Goal: Use online tool/utility

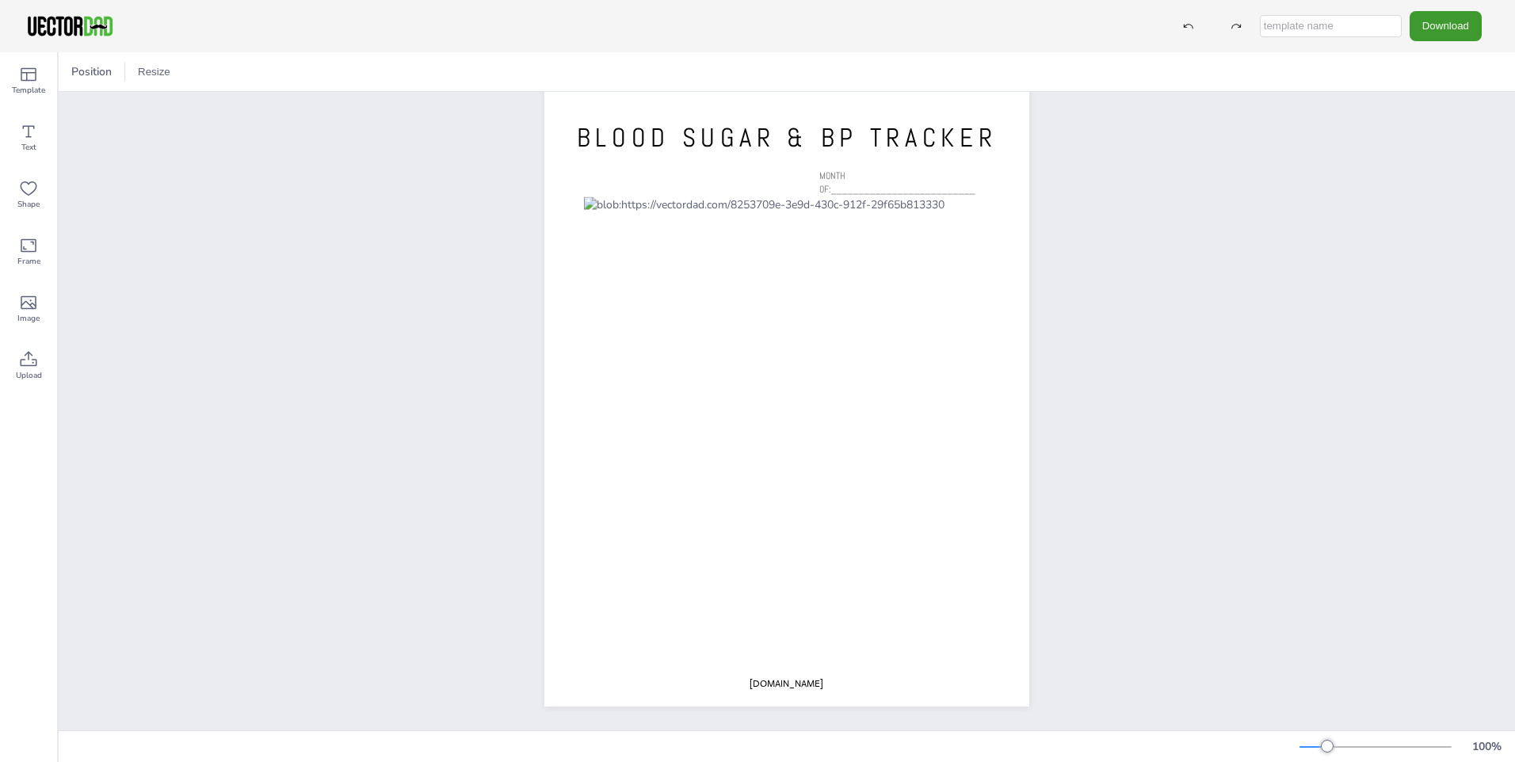
scroll to position [48, 0]
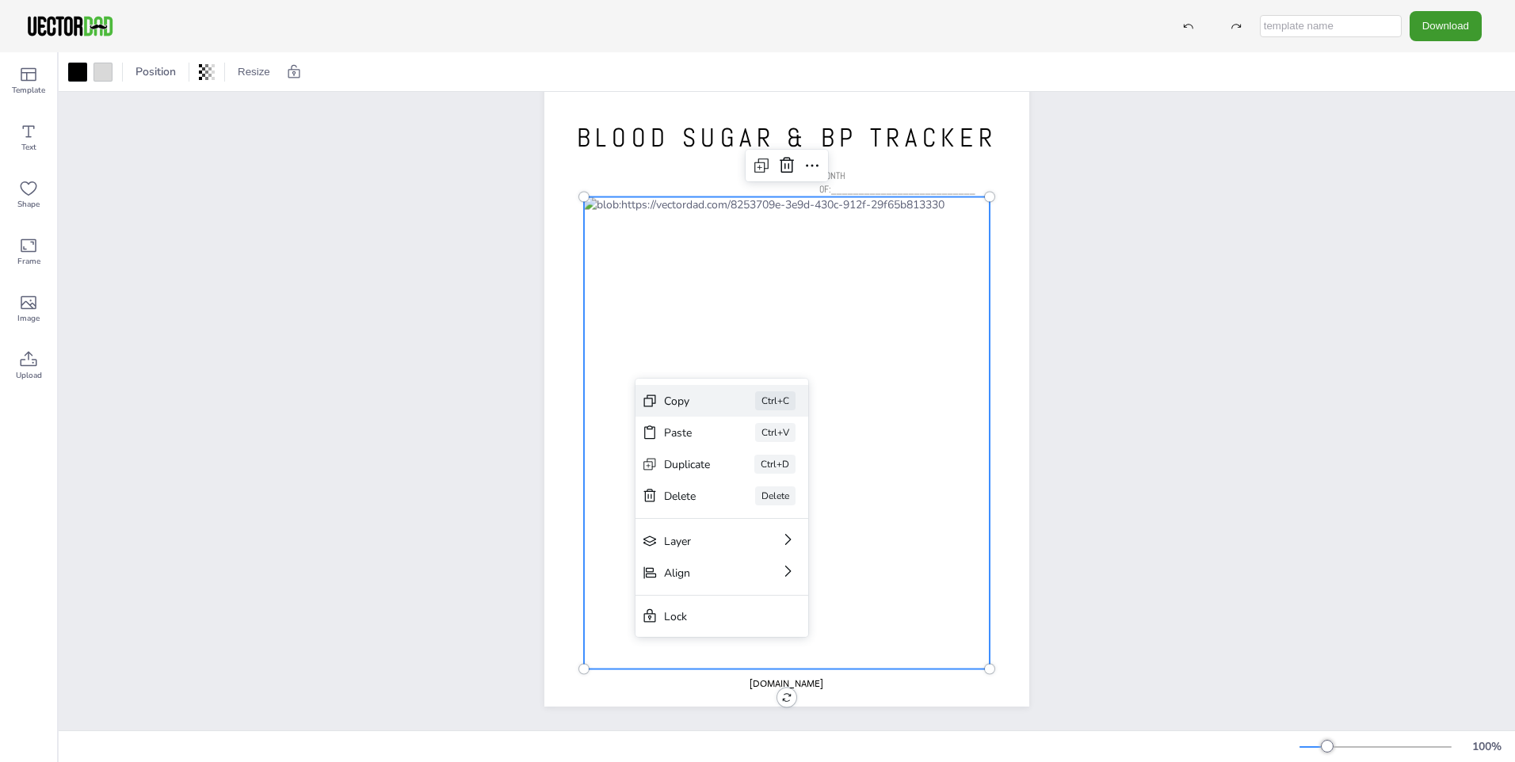
click at [693, 400] on div "Copy" at bounding box center [687, 401] width 47 height 15
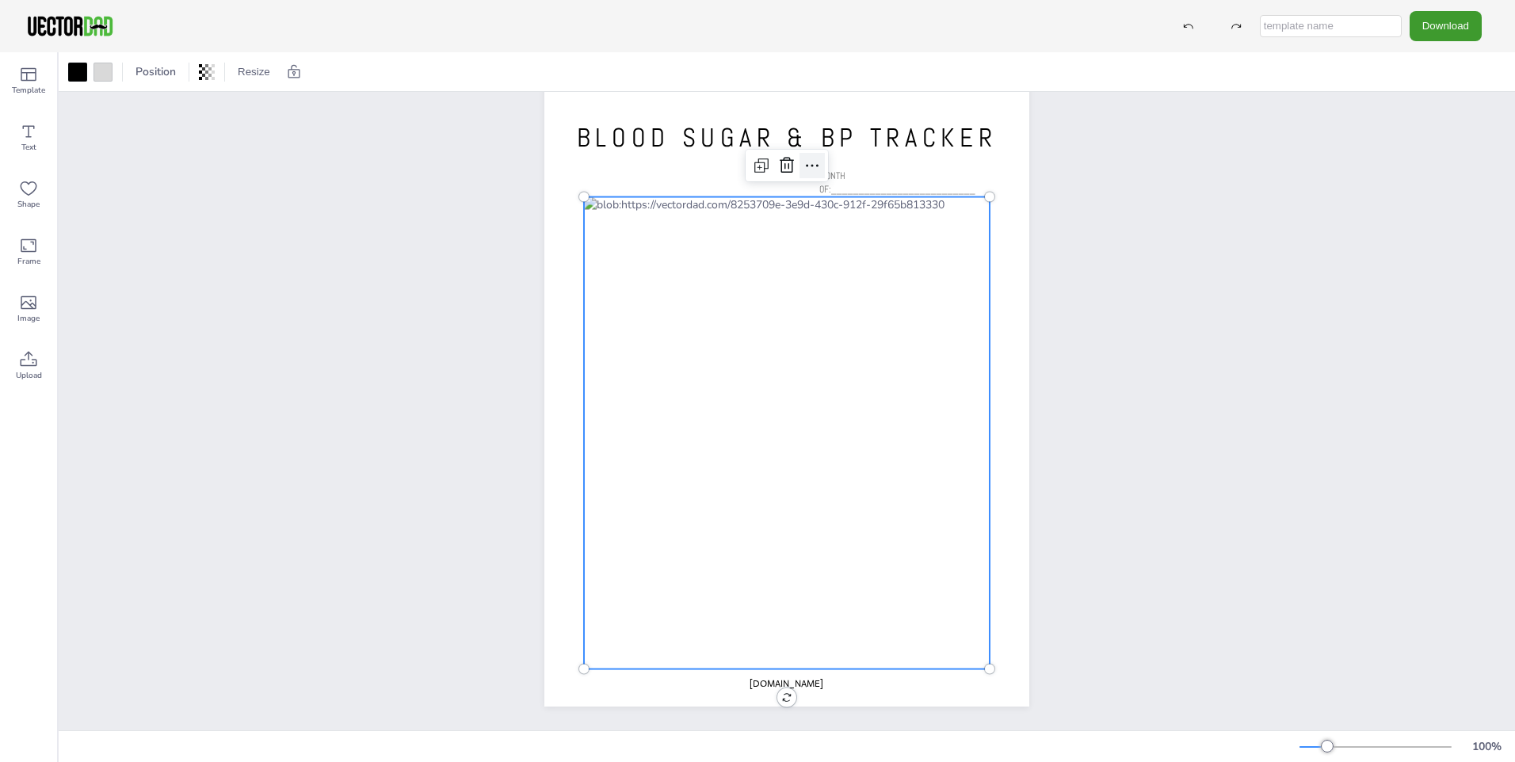
click at [808, 160] on icon at bounding box center [812, 165] width 19 height 19
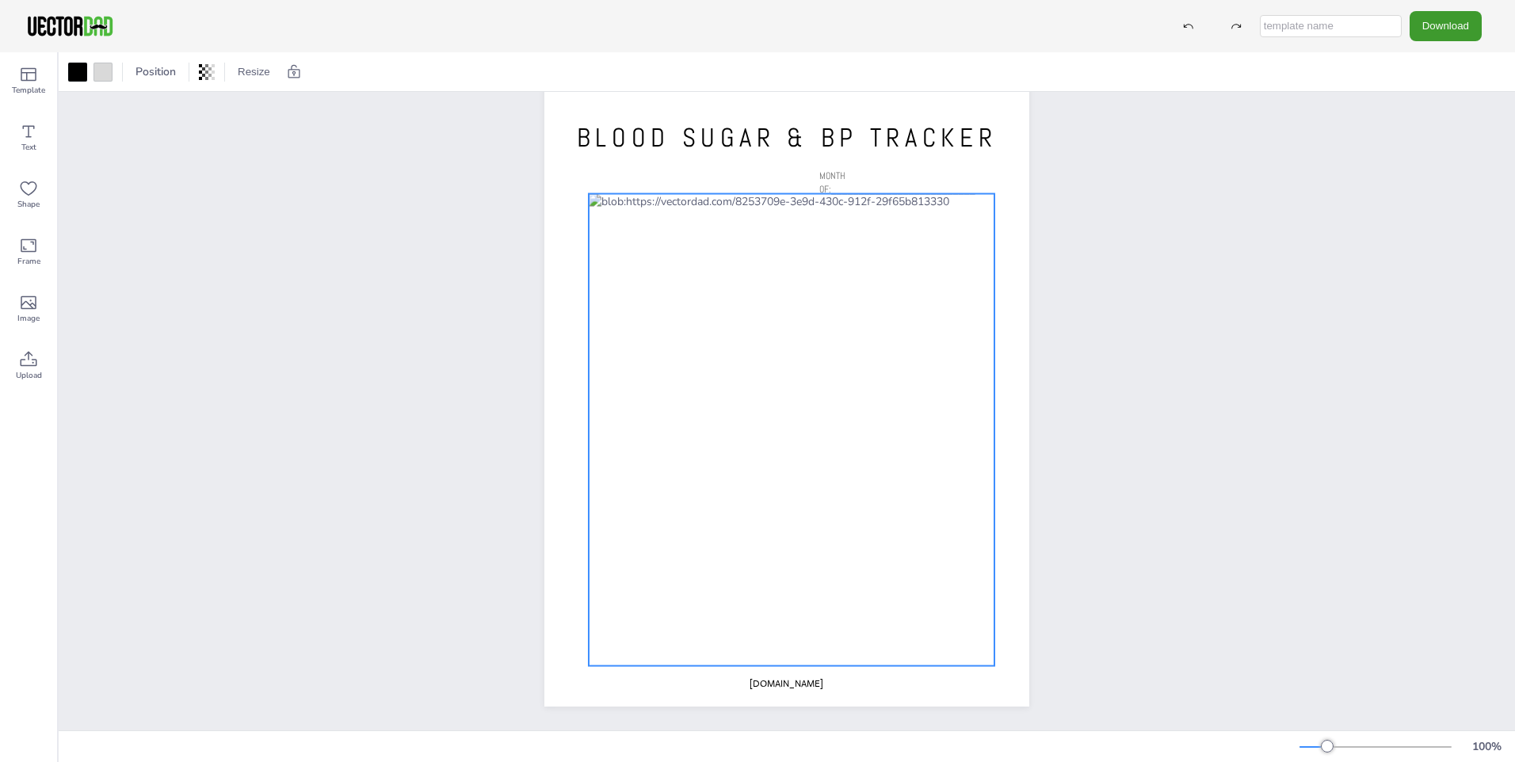
click at [660, 460] on div at bounding box center [792, 430] width 406 height 472
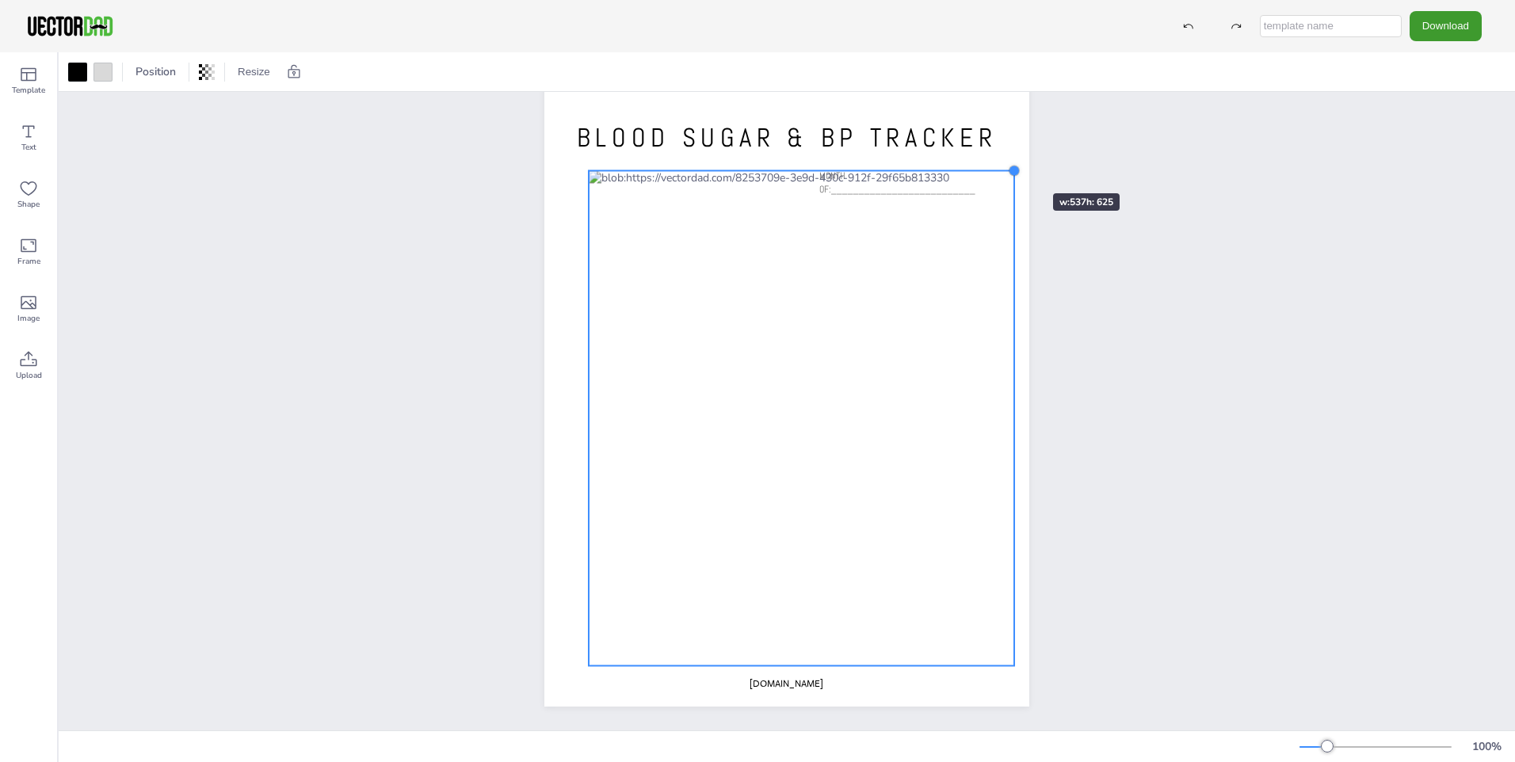
drag, startPoint x: 986, startPoint y: 181, endPoint x: 1006, endPoint y: 165, distance: 25.4
click at [1008, 165] on div at bounding box center [1014, 170] width 13 height 13
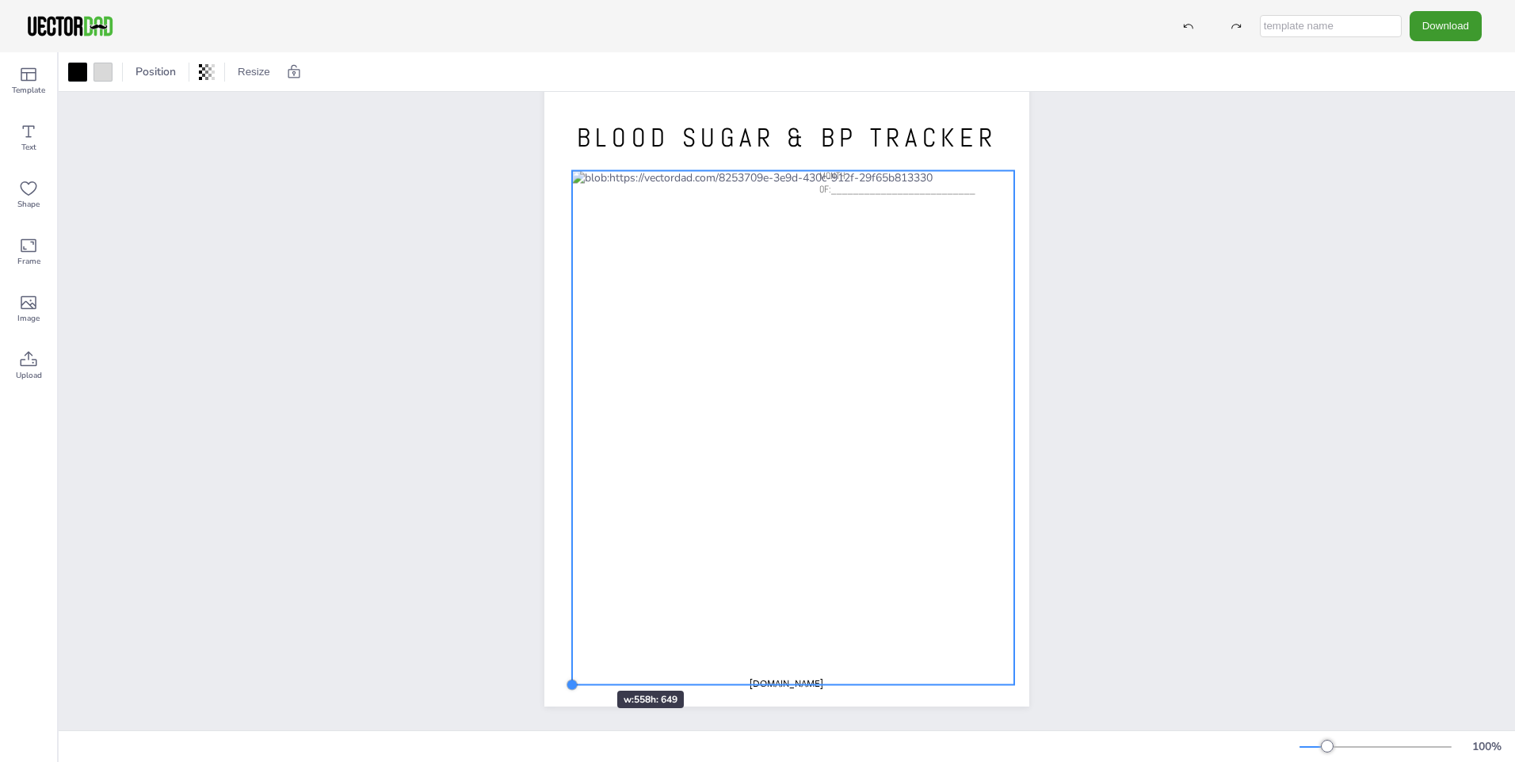
drag, startPoint x: 586, startPoint y: 653, endPoint x: 568, endPoint y: 663, distance: 20.6
click at [568, 663] on div "[DOMAIN_NAME] BLOOD SUGAR & BP TRACKER MONTH OF:__________________________" at bounding box center [786, 393] width 485 height 627
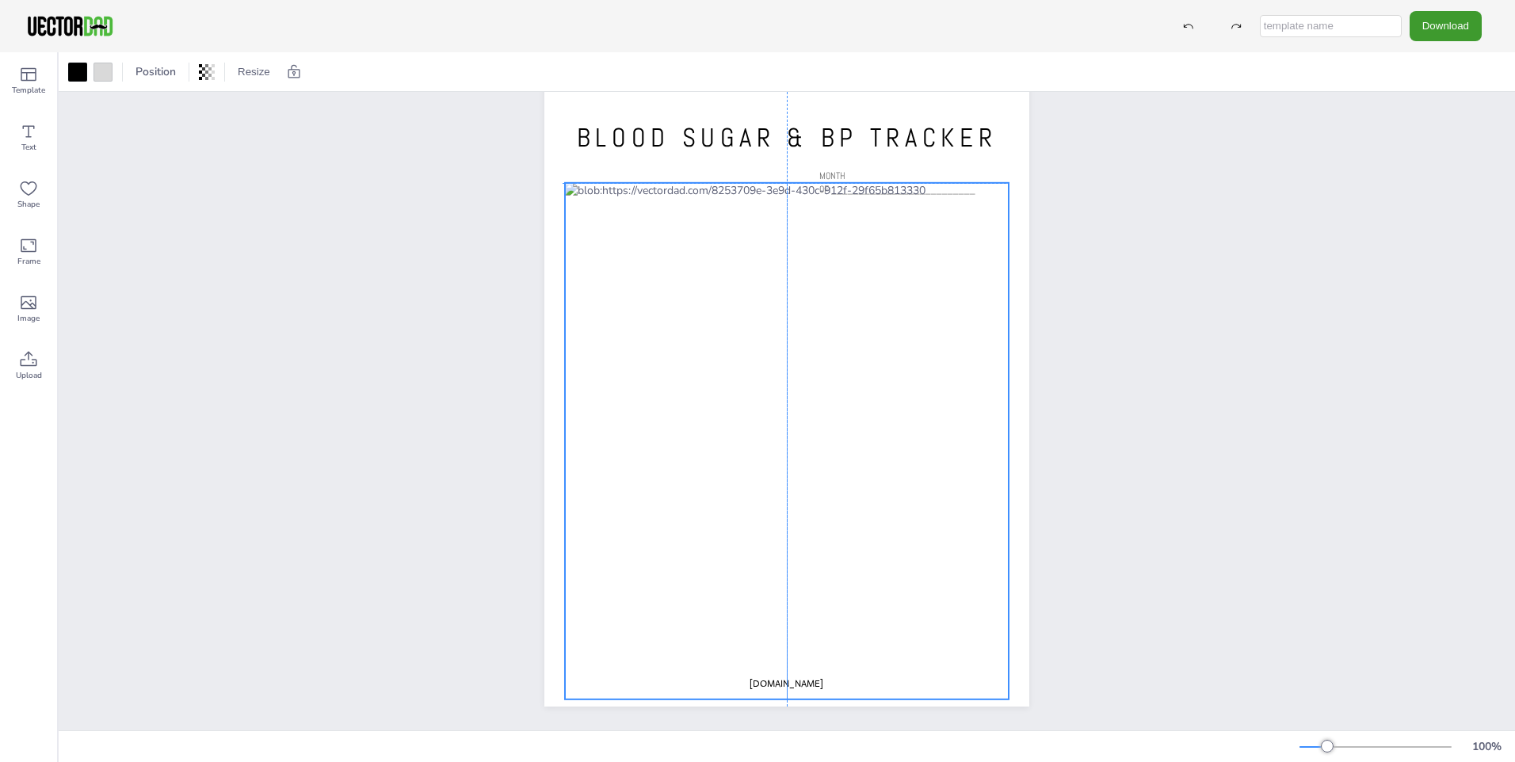
drag, startPoint x: 798, startPoint y: 473, endPoint x: 790, endPoint y: 487, distance: 15.6
click at [790, 487] on div at bounding box center [787, 441] width 444 height 517
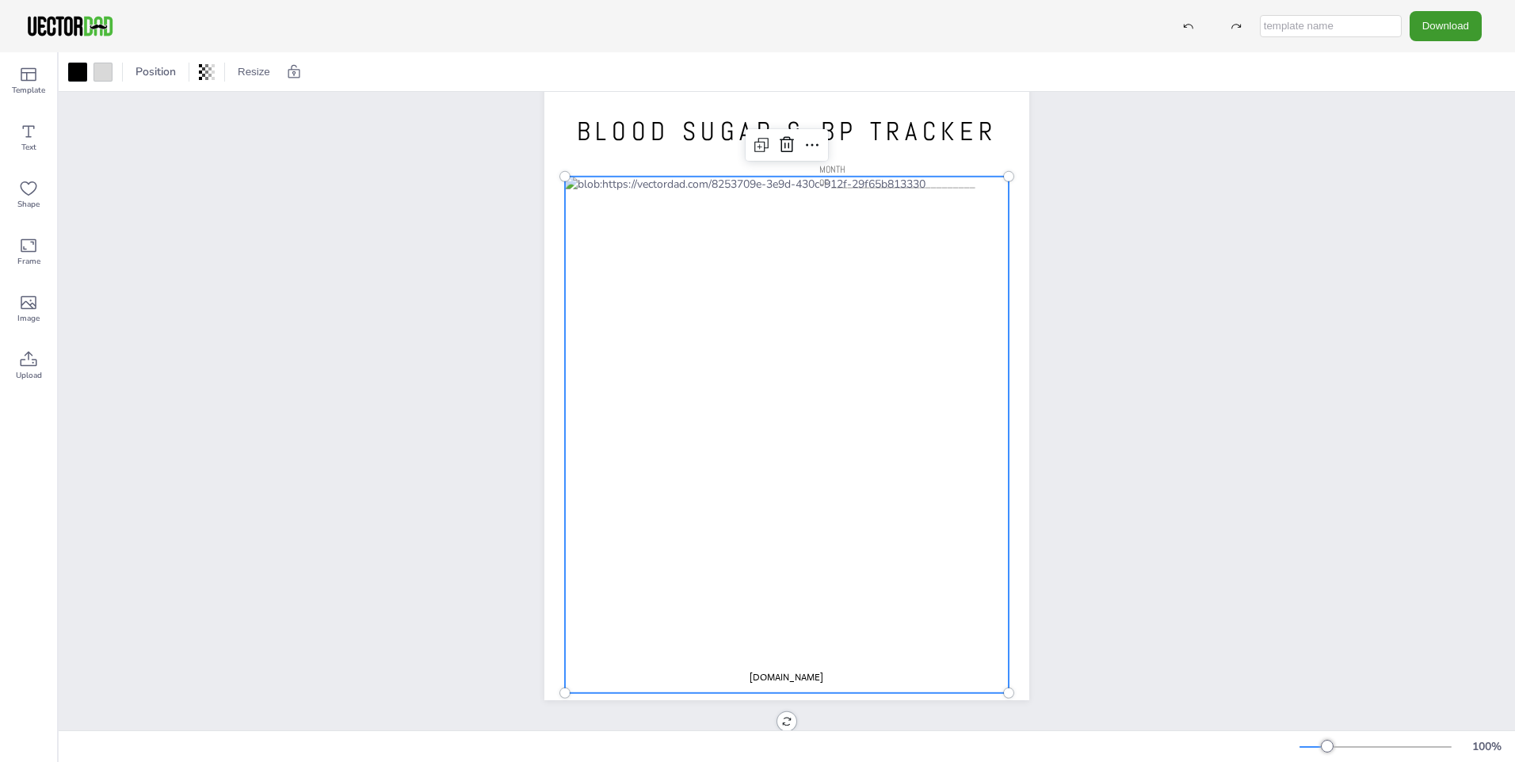
click at [480, 456] on div "[DOMAIN_NAME] BLOOD SUGAR & BP TRACKER MONTH OF:__________________________" at bounding box center [786, 387] width 621 height 674
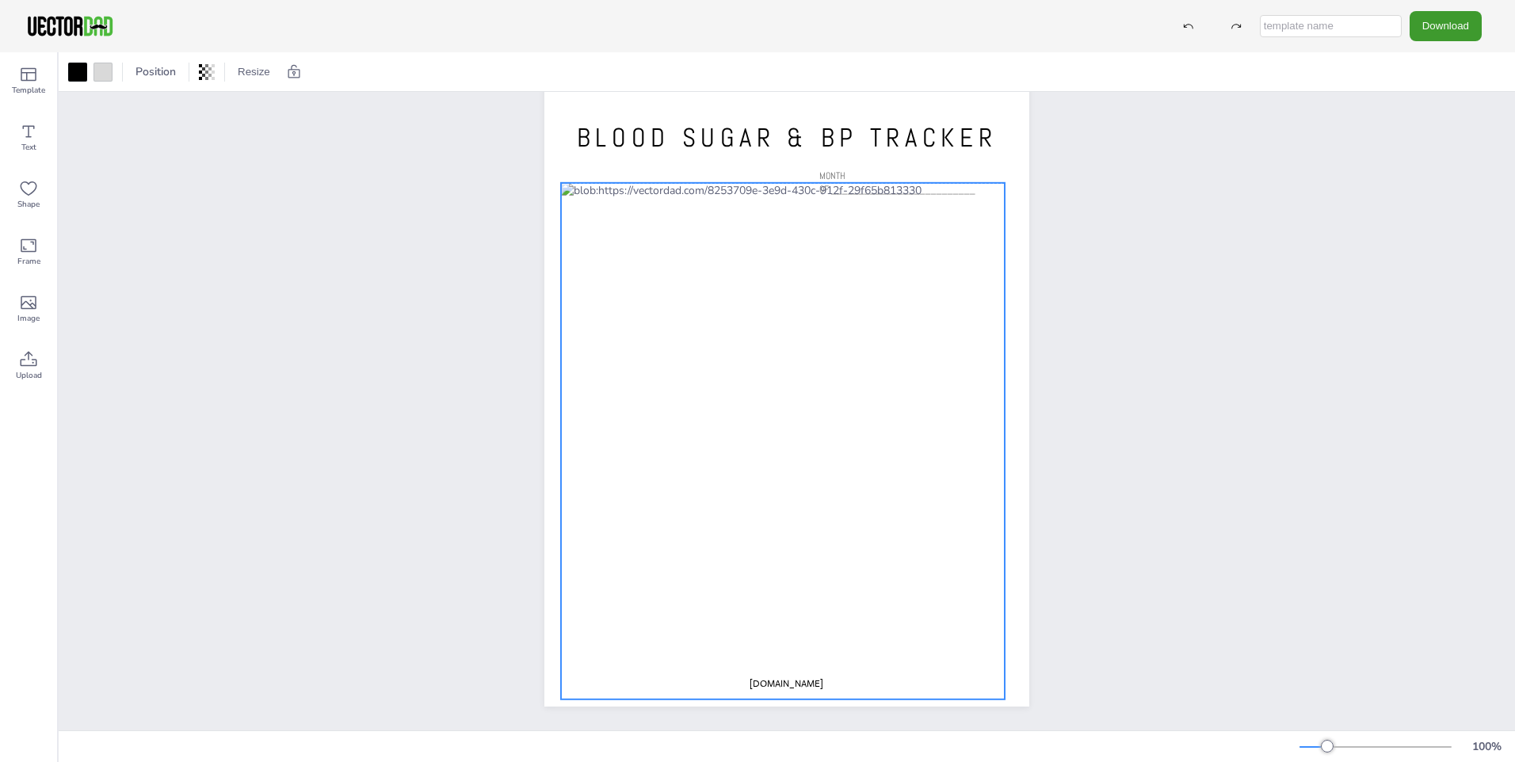
click at [995, 183] on div at bounding box center [783, 441] width 444 height 517
click at [999, 693] on div at bounding box center [1005, 699] width 13 height 13
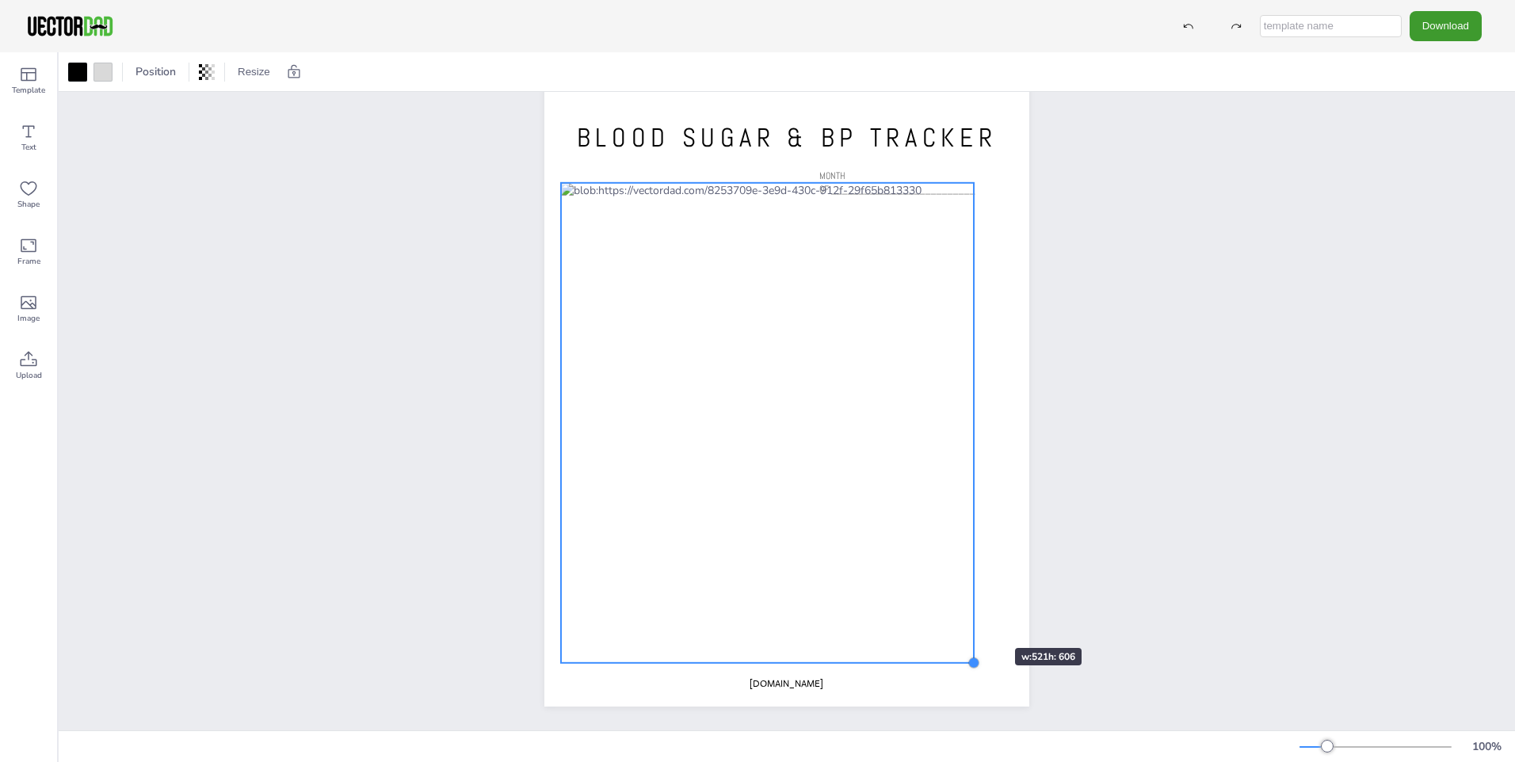
drag, startPoint x: 999, startPoint y: 686, endPoint x: 968, endPoint y: 620, distance: 72.7
click at [968, 620] on div "[DOMAIN_NAME] BLOOD SUGAR & BP TRACKER MONTH OF:__________________________" at bounding box center [786, 393] width 485 height 627
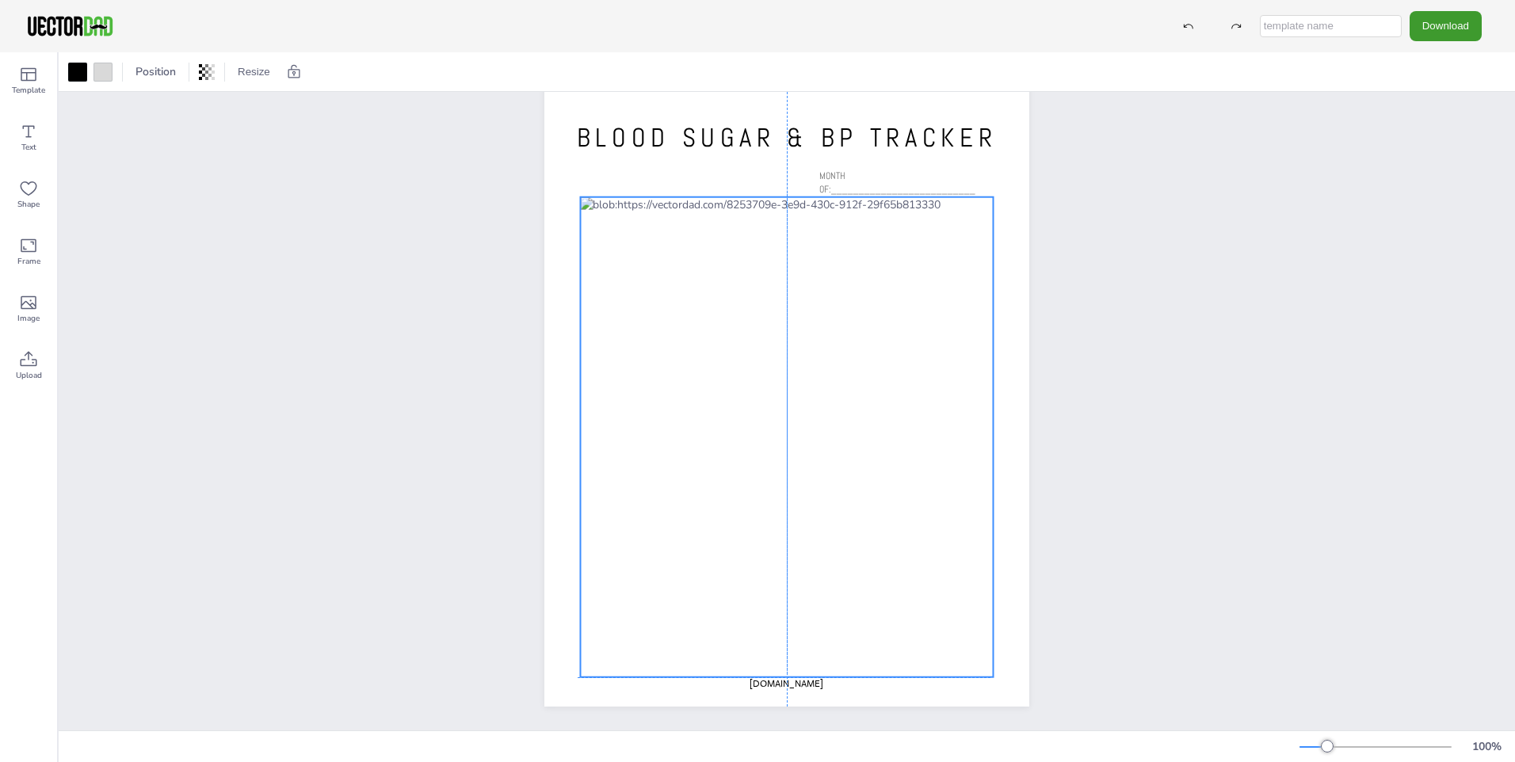
drag, startPoint x: 727, startPoint y: 520, endPoint x: 743, endPoint y: 531, distance: 20.0
click at [743, 531] on div at bounding box center [786, 437] width 413 height 480
click at [803, 156] on icon at bounding box center [812, 165] width 19 height 19
click at [1281, 300] on div "[DOMAIN_NAME] BLOOD SUGAR & BP TRACKER MONTH OF:__________________________ Copy…" at bounding box center [787, 393] width 1457 height 674
